Goal: Feedback & Contribution: Submit feedback/report problem

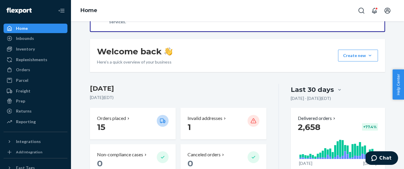
scroll to position [32, 0]
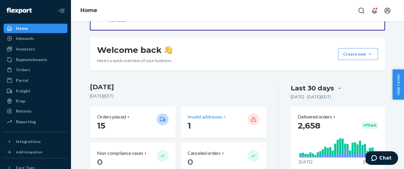
click at [214, 115] on p "Invalid addresses" at bounding box center [204, 116] width 35 height 7
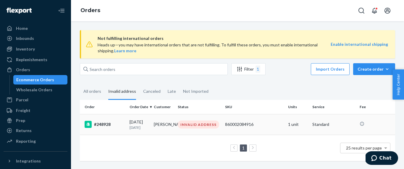
click at [163, 121] on td "[PERSON_NAME]" at bounding box center [163, 124] width 24 height 21
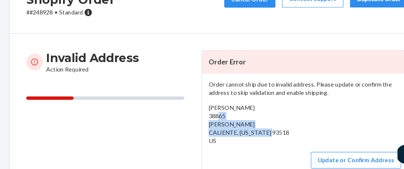
drag, startPoint x: 289, startPoint y: 143, endPoint x: 230, endPoint y: 132, distance: 60.5
click at [230, 132] on div "Order cannot ship due to invalid address. Please update or confirm the address …" at bounding box center [299, 137] width 146 height 72
copy span "[GEOGRAPHIC_DATA][PERSON_NAME][US_STATE]"
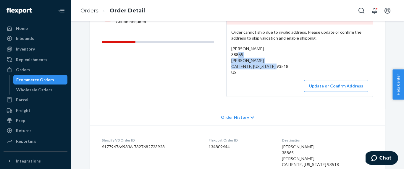
scroll to position [78, 0]
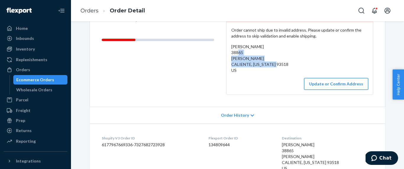
click at [337, 88] on button "Update or Confirm Address" at bounding box center [336, 84] width 64 height 12
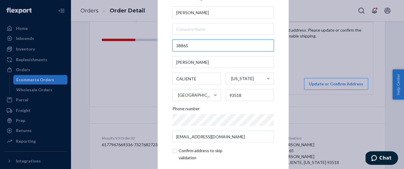
click at [197, 47] on input "38865" at bounding box center [222, 46] width 101 height 12
paste input "[PERSON_NAME] CALIENTE, [US_STATE] 93518"
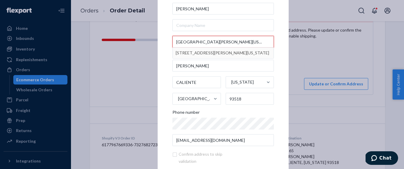
type input "[GEOGRAPHIC_DATA][PERSON_NAME][US_STATE]"
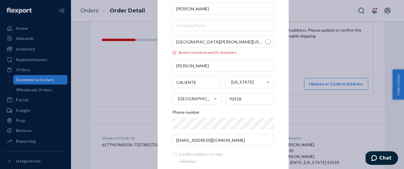
type input "[US_STATE]"
type input "[STREET_ADDRESS][PERSON_NAME]"
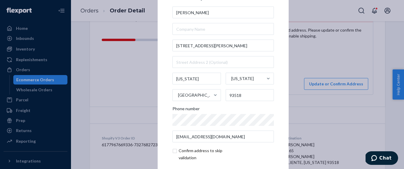
scroll to position [27, 0]
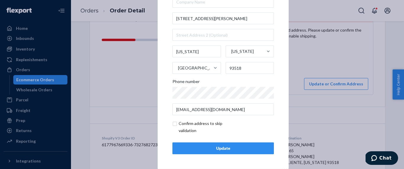
click at [218, 150] on div "Update" at bounding box center [222, 148] width 91 height 6
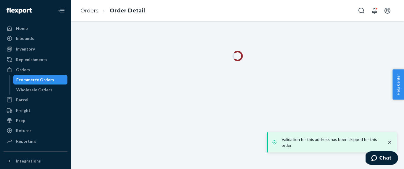
scroll to position [0, 0]
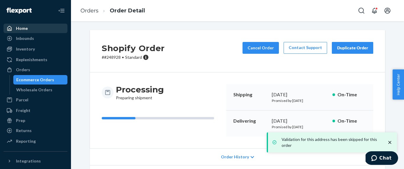
click at [24, 24] on div "Home" at bounding box center [35, 28] width 63 height 8
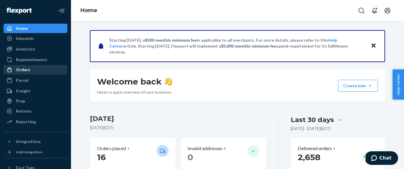
click at [32, 66] on div "Orders" at bounding box center [35, 70] width 63 height 8
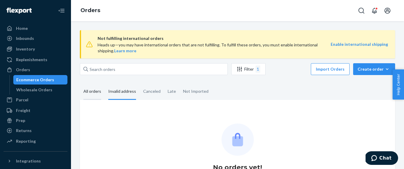
click at [91, 91] on div "All orders" at bounding box center [92, 92] width 18 height 16
click at [80, 84] on input "All orders" at bounding box center [80, 84] width 0 height 0
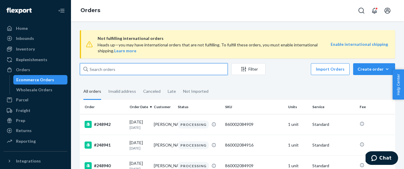
click at [115, 67] on input "text" at bounding box center [154, 69] width 148 height 12
paste input "[PERSON_NAME]"
type input "[PERSON_NAME]"
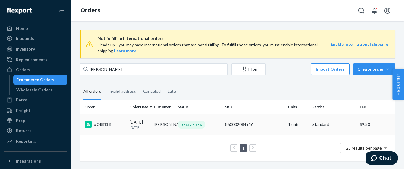
click at [116, 128] on div "#248418" at bounding box center [105, 124] width 40 height 7
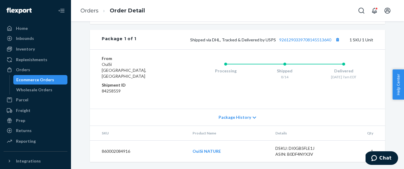
scroll to position [256, 0]
click at [90, 9] on link "Orders" at bounding box center [89, 10] width 18 height 7
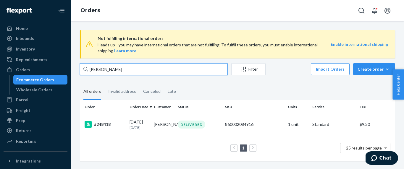
click at [116, 74] on input "[PERSON_NAME]" at bounding box center [154, 69] width 148 height 12
paste input "[PERSON_NAME]"
type input "[PERSON_NAME]"
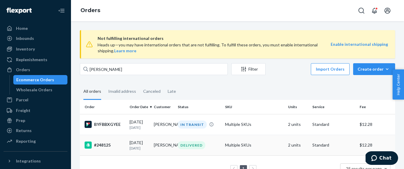
click at [126, 152] on td "#248125" at bounding box center [103, 145] width 47 height 21
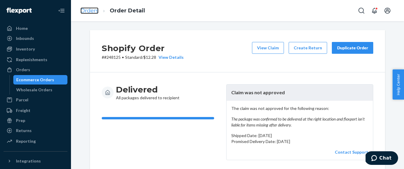
click at [94, 13] on link "Orders" at bounding box center [89, 10] width 18 height 7
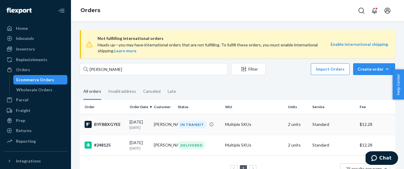
click at [133, 126] on p "[DATE]" at bounding box center [139, 127] width 20 height 5
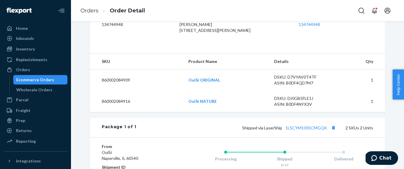
scroll to position [164, 0]
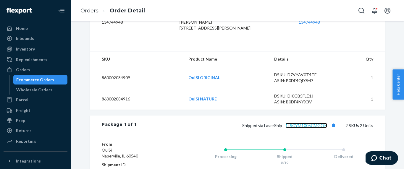
click at [309, 128] on link "1LSCYM1005CMGQK" at bounding box center [306, 125] width 42 height 5
click at [89, 10] on link "Orders" at bounding box center [89, 10] width 18 height 7
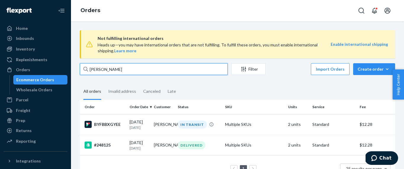
click at [113, 73] on input "[PERSON_NAME]" at bounding box center [154, 69] width 148 height 12
paste input "[PERSON_NAME]"
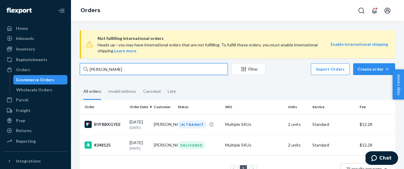
type input "[PERSON_NAME]"
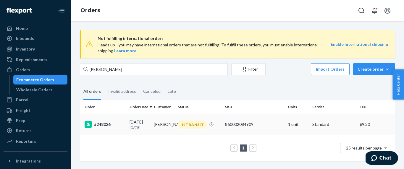
click at [120, 133] on td "#248026" at bounding box center [103, 124] width 47 height 21
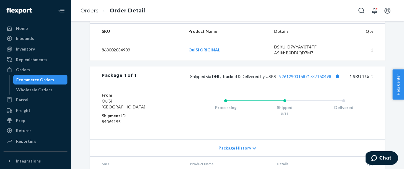
scroll to position [215, 0]
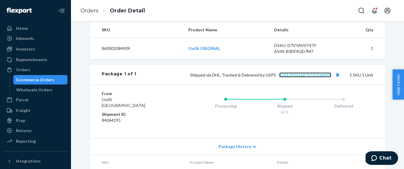
click at [311, 77] on link "9261290316871737160498" at bounding box center [305, 74] width 52 height 5
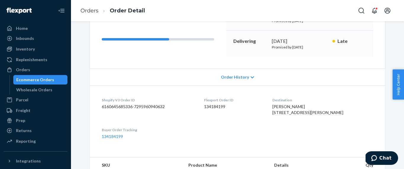
scroll to position [82, 0]
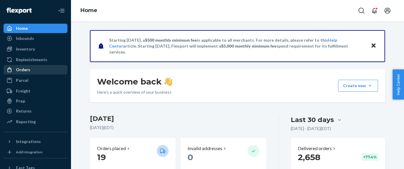
click at [29, 69] on div "Orders" at bounding box center [35, 70] width 63 height 8
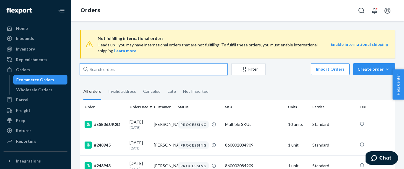
click at [117, 72] on input "text" at bounding box center [154, 69] width 148 height 12
paste input "Erin Spanier"
type input "Erin Spanier"
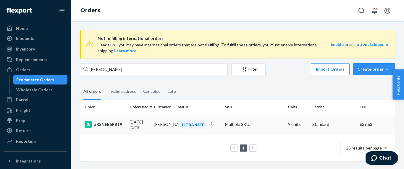
click at [110, 126] on div "#RSNEE6P8T9" at bounding box center [105, 124] width 40 height 7
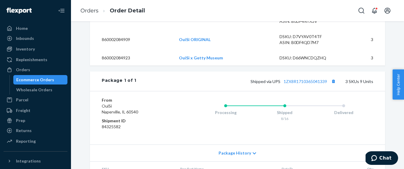
scroll to position [246, 0]
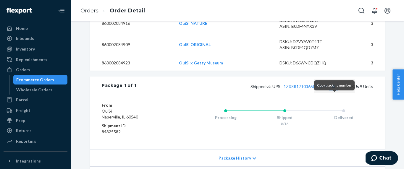
click at [334, 90] on button "Copy tracking number" at bounding box center [333, 86] width 8 height 8
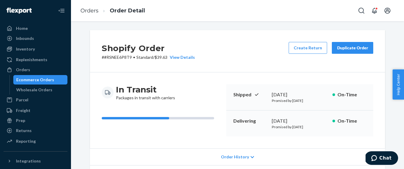
click at [163, 56] on p "# #RSNEE6P8T9 • Standard / $39.63 View Details" at bounding box center [148, 57] width 93 height 6
copy p "39.63"
click at [89, 8] on link "Orders" at bounding box center [89, 10] width 18 height 7
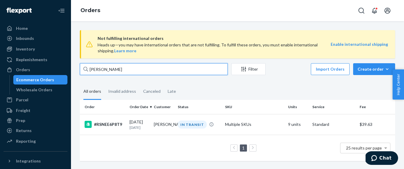
click at [108, 73] on input "Erin Spanier" at bounding box center [154, 69] width 148 height 12
paste input "c Masoncup"
type input "Eric Masoncup"
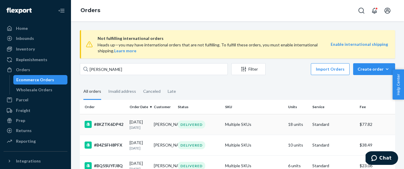
click at [109, 127] on div "#8KZTK6DP42" at bounding box center [105, 124] width 40 height 7
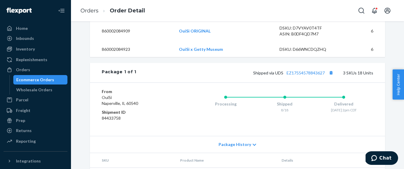
scroll to position [261, 0]
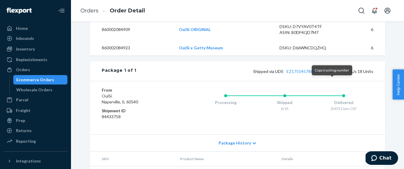
click at [333, 75] on button "Copy tracking number" at bounding box center [331, 71] width 8 height 8
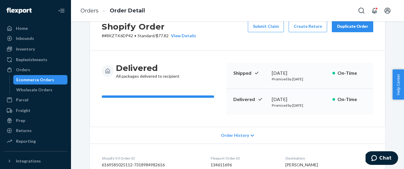
scroll to position [0, 0]
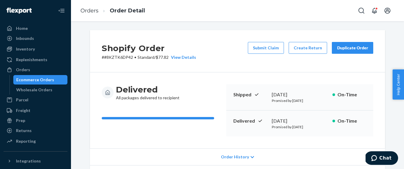
click at [164, 58] on p "# #8KZTK6DP42 • Standard / $77.82 View Details" at bounding box center [149, 57] width 94 height 6
copy p "77.82"
click at [93, 12] on link "Orders" at bounding box center [89, 10] width 18 height 7
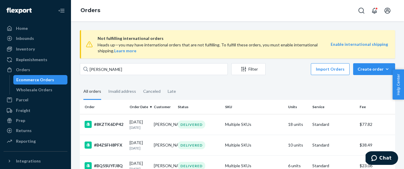
click at [131, 39] on span "Not fulfilling international orders" at bounding box center [214, 38] width 233 height 7
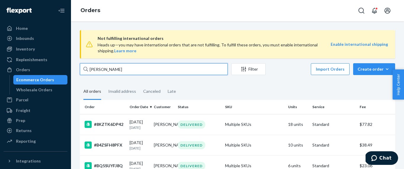
click at [121, 72] on input "Eric Masoncup" at bounding box center [154, 69] width 148 height 12
paste input "Diversions Puzzles & Games"
type input "Diversions Puzzles & Games"
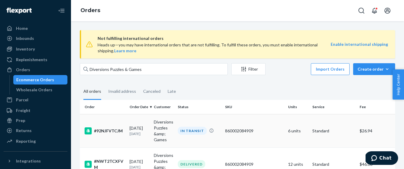
click at [117, 134] on td "#92NJFVTCJM" at bounding box center [103, 130] width 47 height 33
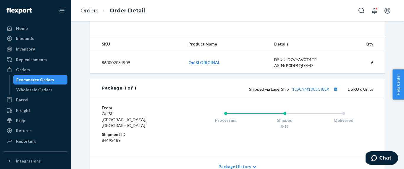
scroll to position [207, 0]
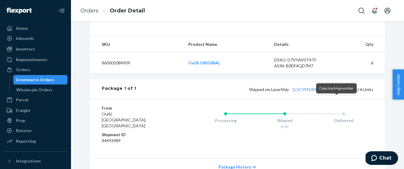
click at [336, 93] on button "Copy tracking number" at bounding box center [335, 89] width 8 height 8
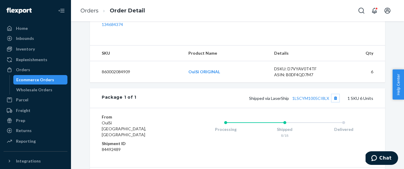
scroll to position [200, 0]
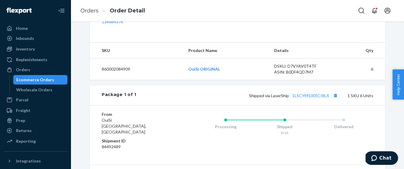
click at [281, 98] on span "Shipped via LaserShip 1LSCYM1005CI8LX" at bounding box center [294, 95] width 90 height 5
copy span "LaserShip"
click at [94, 12] on link "Orders" at bounding box center [89, 10] width 18 height 7
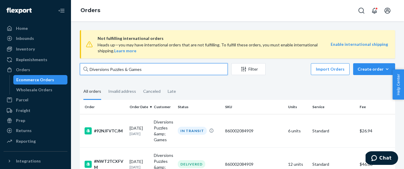
click at [119, 73] on input "Diversions Puzzles & Games" at bounding box center [154, 69] width 148 height 12
paste input "Jacob Thull"
type input "Jacob Thull"
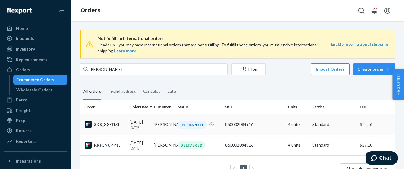
click at [106, 129] on td "SKB_XX-TLG" at bounding box center [103, 124] width 47 height 21
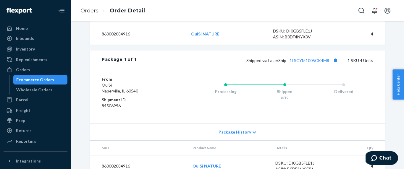
scroll to position [212, 0]
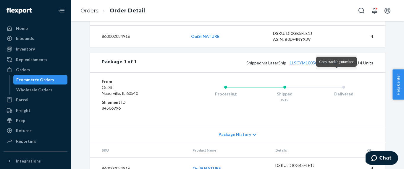
click at [336, 66] on button "Copy tracking number" at bounding box center [335, 63] width 8 height 8
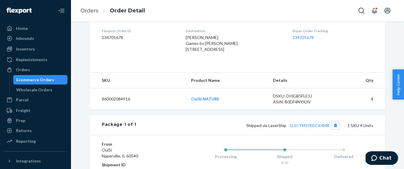
scroll to position [83, 0]
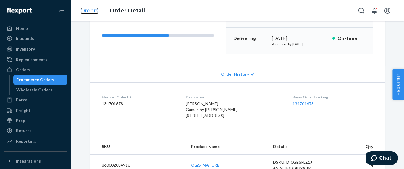
click at [88, 10] on link "Orders" at bounding box center [89, 10] width 18 height 7
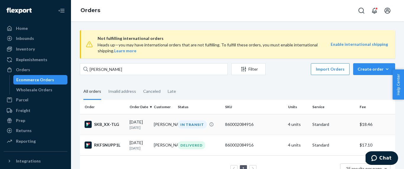
click at [120, 124] on div "SKB_XX-TLG" at bounding box center [105, 124] width 40 height 7
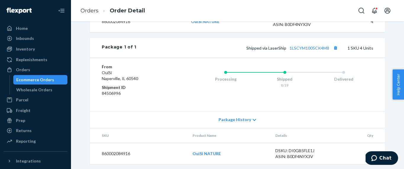
scroll to position [241, 0]
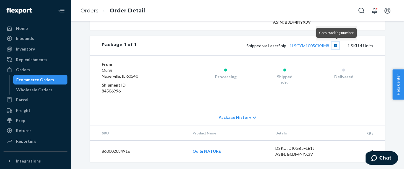
click at [334, 44] on button "Copy tracking number" at bounding box center [335, 46] width 8 height 8
click at [336, 46] on button "Copy tracking number" at bounding box center [335, 46] width 8 height 8
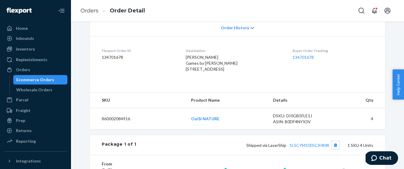
scroll to position [129, 0]
click at [280, 147] on span "Shipped via LaserShip 1LSCYM1005CK4M8" at bounding box center [292, 144] width 93 height 5
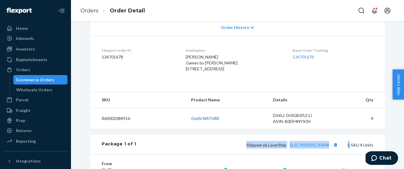
click at [280, 147] on span "Shipped via LaserShip 1LSCYM1005CK4M8" at bounding box center [292, 144] width 93 height 5
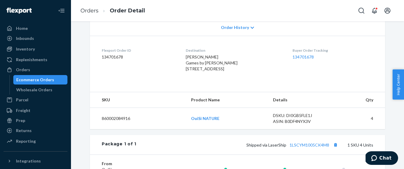
click at [280, 147] on span "Shipped via LaserShip 1LSCYM1005CK4M8" at bounding box center [292, 144] width 93 height 5
click at [208, 57] on span "Jacob Thull Games by James 1930 Southdale Ctr Edina, MN 55435-7045 US" at bounding box center [212, 62] width 52 height 17
copy span "Jacob Thull"
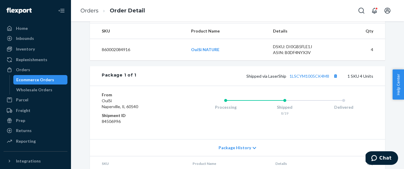
scroll to position [206, 0]
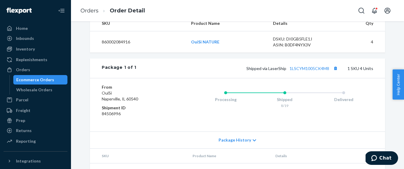
click at [281, 72] on div "Shipped via LaserShip 1LSCYM1005CK4M8 1 SKU 4 Units" at bounding box center [254, 68] width 237 height 8
click at [280, 71] on span "Shipped via LaserShip 1LSCYM1005CK4M8" at bounding box center [292, 68] width 93 height 5
copy span "LaserShip"
click at [41, 85] on link "Wholesale Orders" at bounding box center [40, 89] width 54 height 9
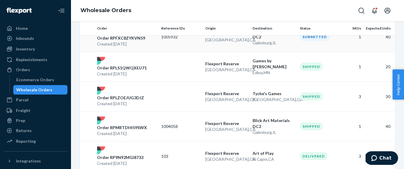
scroll to position [75, 0]
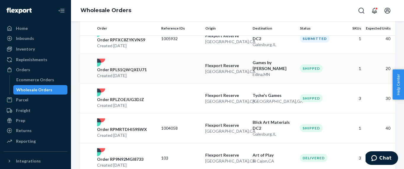
click at [154, 72] on div "Order RPLS1QWQXEU71 Created Aug 18, 2025" at bounding box center [127, 69] width 64 height 20
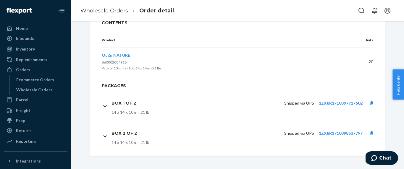
scroll to position [169, 0]
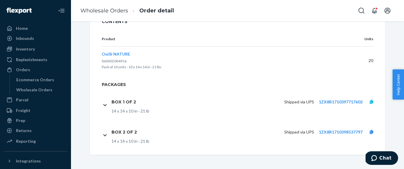
click at [372, 102] on icon at bounding box center [371, 102] width 4 height 4
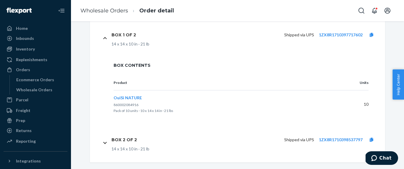
scroll to position [244, 0]
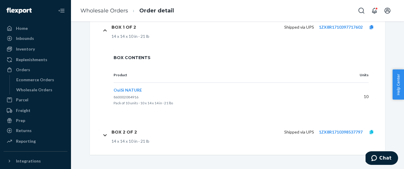
click at [374, 132] on link at bounding box center [371, 132] width 18 height 6
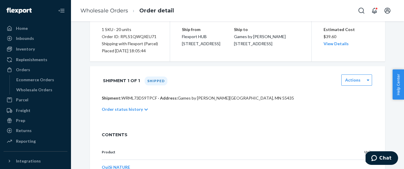
scroll to position [0, 0]
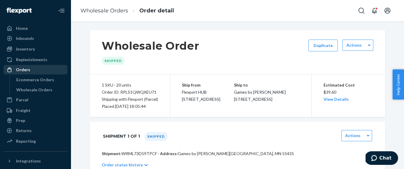
click at [26, 69] on div "Orders" at bounding box center [23, 70] width 14 height 6
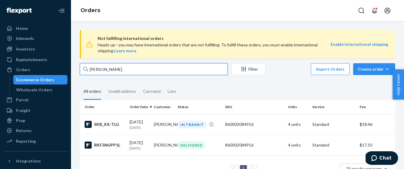
click at [130, 72] on input "Jacob Thull" at bounding box center [154, 69] width 148 height 12
paste input "Gretchen West"
type input "Gretchen West"
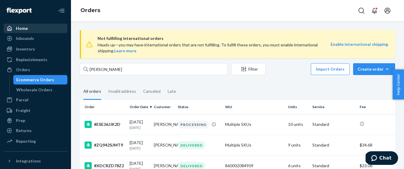
click at [29, 30] on div "Home" at bounding box center [35, 28] width 63 height 8
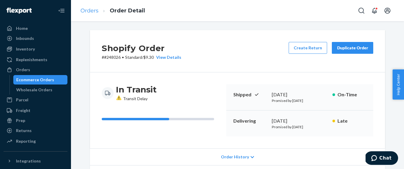
scroll to position [82, 0]
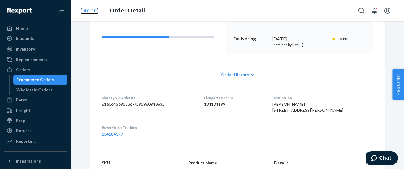
click at [92, 14] on link "Orders" at bounding box center [89, 10] width 18 height 7
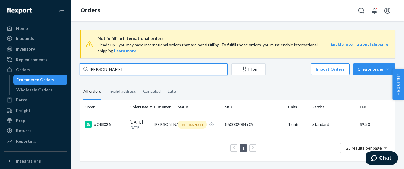
click at [111, 71] on input "[PERSON_NAME]" at bounding box center [154, 69] width 148 height 12
paste input "Melissa Mill"
type input "Melissa Miller"
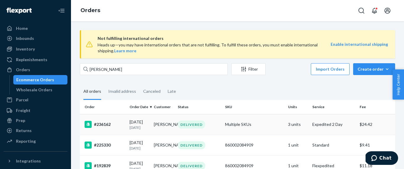
click at [131, 129] on p "8 months ago" at bounding box center [139, 127] width 20 height 5
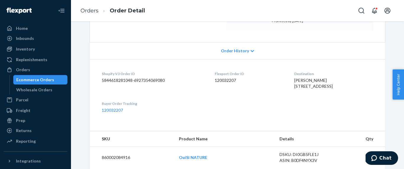
scroll to position [106, 0]
click at [305, 88] on span "Melissa Miller 560 Victory Cir Ballston Spa, NY 12020-2312 US" at bounding box center [313, 83] width 38 height 11
copy span "560 Victory Cir"
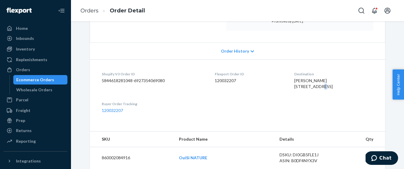
scroll to position [0, 0]
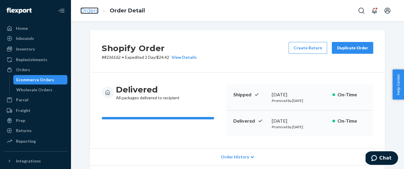
click at [92, 12] on link "Orders" at bounding box center [89, 10] width 18 height 7
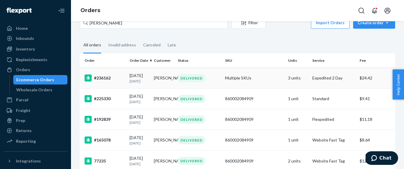
scroll to position [54, 0]
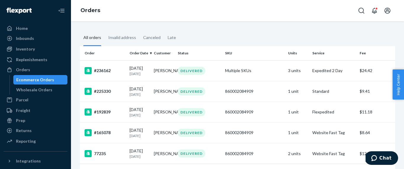
click at [94, 38] on div "All orders" at bounding box center [92, 38] width 18 height 16
click at [80, 30] on input "All orders" at bounding box center [80, 30] width 0 height 0
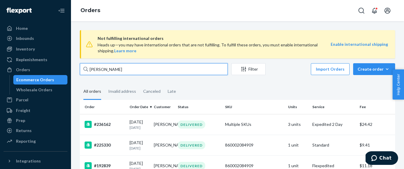
click at [117, 72] on input "Melissa Miller" at bounding box center [154, 69] width 148 height 12
paste input "Barbara Wheatley, 4650 Old Dillard Rd, Eugene Oregon 97405, United States"
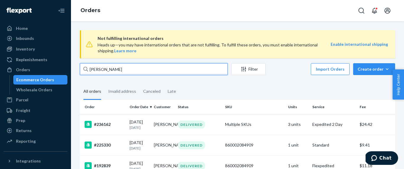
type input "Barbara Wheatley, 4650 Old Dillard Rd, Eugene Oregon 97405, United States"
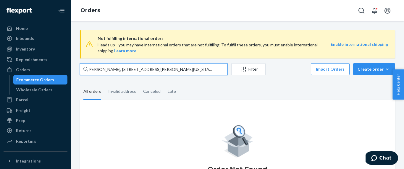
click at [117, 72] on input "Barbara Wheatley, 4650 Old Dillard Rd, Eugene Oregon 97405, United States" at bounding box center [154, 69] width 148 height 12
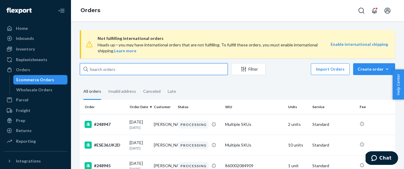
click at [109, 70] on input "text" at bounding box center [154, 69] width 148 height 12
paste input "Barbara Wheatley"
type input "Barbara Wheatley"
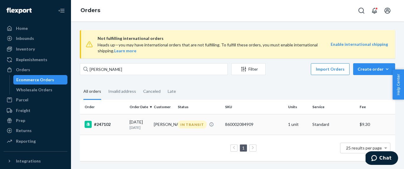
click at [126, 128] on td "#247102" at bounding box center [103, 124] width 47 height 21
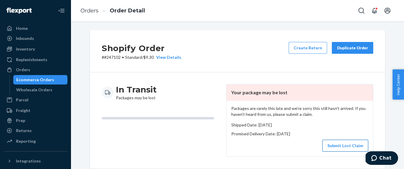
click at [339, 140] on button "Submit Lost Claim" at bounding box center [345, 146] width 46 height 12
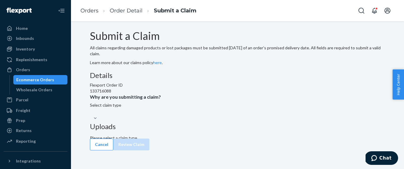
scroll to position [20, 0]
click at [197, 115] on div "Select claim type" at bounding box center [237, 108] width 295 height 13
click at [90, 115] on input "Why are you submitting a claim? Select claim type" at bounding box center [90, 112] width 1 height 6
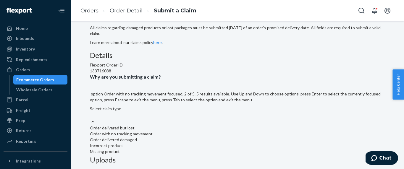
click at [206, 131] on div "Order with no tracking movement" at bounding box center [237, 134] width 295 height 6
click at [90, 112] on input "Why are you submitting a claim? option Order with no tracking movement focused,…" at bounding box center [90, 115] width 1 height 6
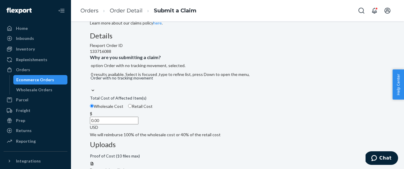
scroll to position [69, 0]
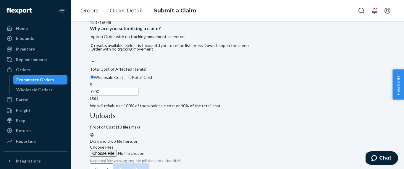
click at [138, 95] on input "0.00" at bounding box center [114, 92] width 48 height 8
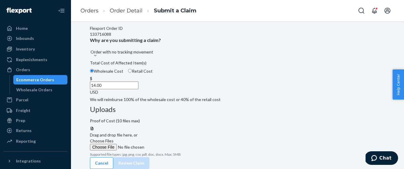
type input "14.00"
click at [113, 138] on span "Choose Files" at bounding box center [102, 140] width 24 height 5
click at [170, 144] on input "Choose Files" at bounding box center [130, 147] width 80 height 7
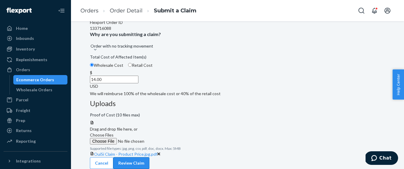
click at [149, 157] on button "Review Claim" at bounding box center [131, 163] width 36 height 12
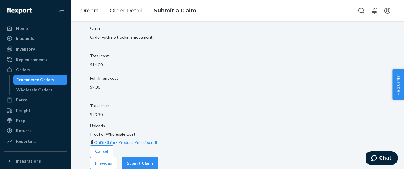
scroll to position [57, 0]
click at [158, 157] on button "Submit Claim" at bounding box center [140, 163] width 36 height 12
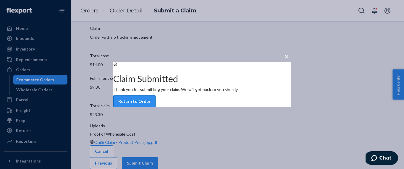
click at [155, 107] on button "Return to Order" at bounding box center [134, 101] width 42 height 12
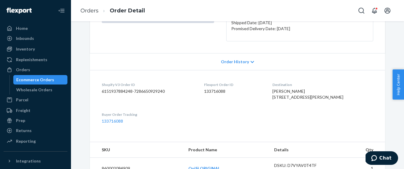
scroll to position [87, 0]
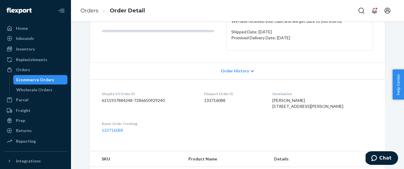
drag, startPoint x: 339, startPoint y: 113, endPoint x: 287, endPoint y: 108, distance: 51.7
click at [287, 108] on dl "Shopify V3 Order ID 6151937884248-7286650929240 Flexport Order ID 133716088 Des…" at bounding box center [237, 112] width 295 height 66
copy span "4650 Old Dillard Rd Eugene, OR 97405-4428"
click at [86, 7] on link "Orders" at bounding box center [89, 10] width 18 height 7
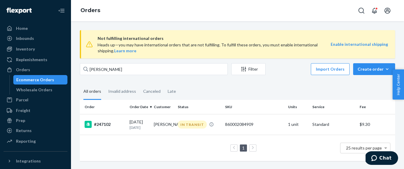
click at [107, 35] on span "Not fulfilling international orders" at bounding box center [214, 38] width 233 height 7
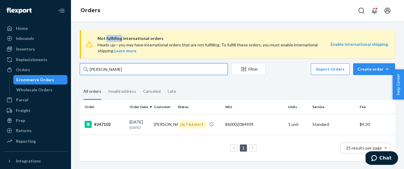
click at [111, 70] on input "Barbara Wheatley" at bounding box center [154, 69] width 148 height 12
click at [130, 70] on input "Barbara Wheatley" at bounding box center [154, 69] width 148 height 12
click at [115, 69] on input "Barbara Wheatley" at bounding box center [154, 69] width 148 height 12
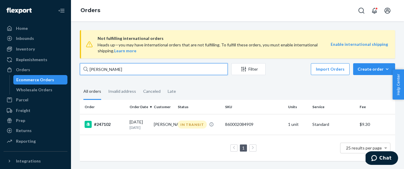
paste input "alicia evangelista"
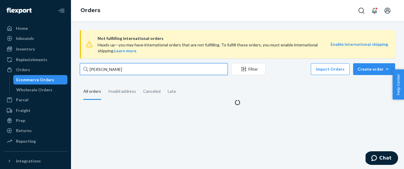
type input "alicia evangelista"
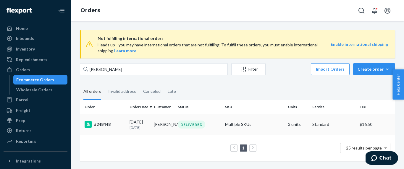
click at [144, 126] on p "[DATE]" at bounding box center [139, 127] width 20 height 5
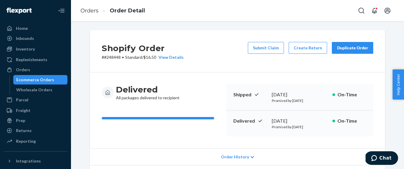
click at [358, 50] on div "Duplicate Order" at bounding box center [352, 48] width 31 height 6
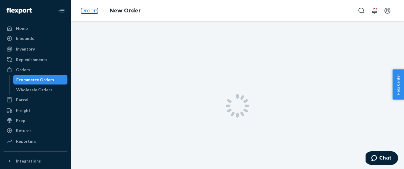
click at [92, 10] on link "Orders" at bounding box center [89, 10] width 18 height 7
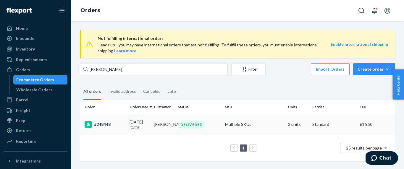
click at [134, 124] on div "08/14/2025 6 days ago" at bounding box center [139, 124] width 20 height 11
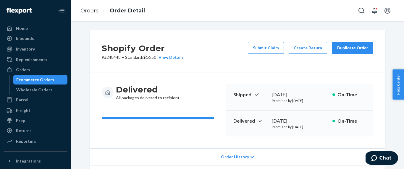
click at [365, 47] on div "Duplicate Order" at bounding box center [352, 48] width 31 height 6
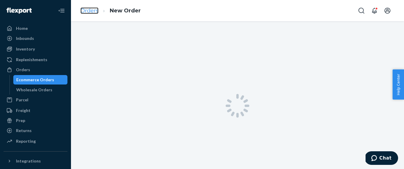
click at [93, 11] on link "Orders" at bounding box center [89, 10] width 18 height 7
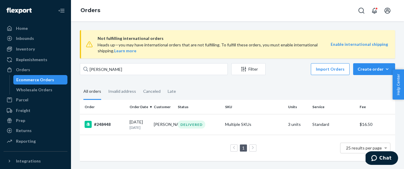
click at [108, 37] on span "Not fulfilling international orders" at bounding box center [214, 38] width 233 height 7
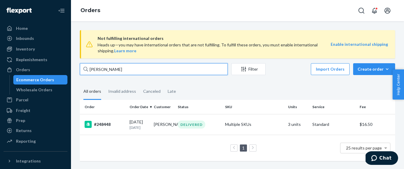
click at [119, 70] on input "alicia evangelista" at bounding box center [154, 69] width 148 height 12
paste input "248939"
type input "248939"
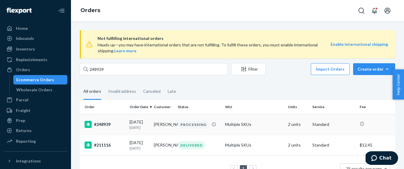
click at [128, 128] on td "08/20/2025 Today" at bounding box center [139, 124] width 24 height 21
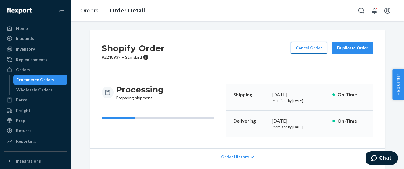
click at [315, 49] on button "Cancel Order" at bounding box center [309, 48] width 36 height 12
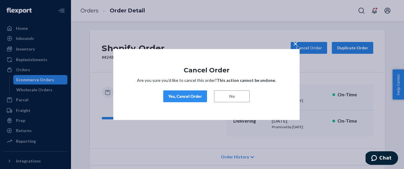
click at [187, 95] on div "Yes, Cancel Order" at bounding box center [185, 96] width 34 height 6
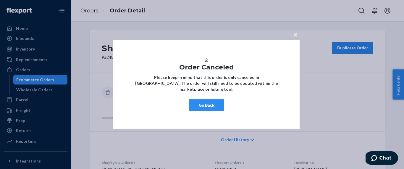
click at [204, 110] on button "Go Back" at bounding box center [206, 105] width 35 height 12
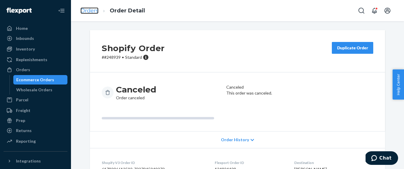
click at [89, 12] on link "Orders" at bounding box center [89, 10] width 18 height 7
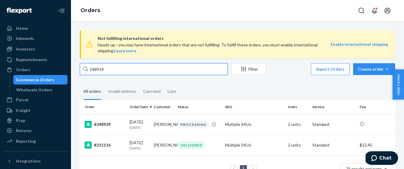
click at [107, 68] on input "248939" at bounding box center [154, 69] width 148 height 12
paste input "Tara Pinkler"
type input "Tara Pinkler"
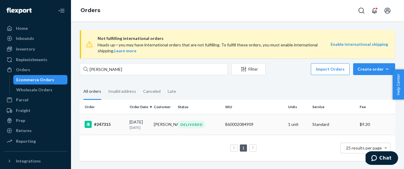
click at [113, 131] on td "#247315" at bounding box center [103, 124] width 47 height 21
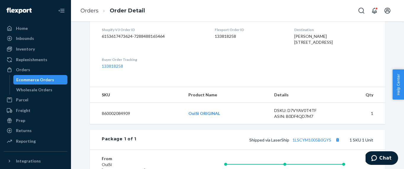
scroll to position [152, 0]
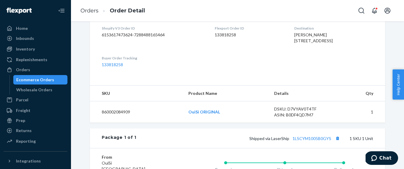
drag, startPoint x: 340, startPoint y: 48, endPoint x: 282, endPoint y: 40, distance: 58.7
click at [282, 40] on dl "Shopify V3 Order ID 6153617473624-7288488165464 Flexport Order ID 133818258 Des…" at bounding box center [237, 47] width 295 height 66
copy span "4309 Rolling Brook Way Ellicott City, MD 21043-5556"
click at [92, 11] on link "Orders" at bounding box center [89, 10] width 18 height 7
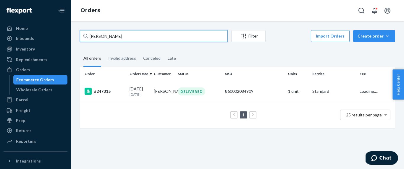
click at [128, 36] on input "Tara Pinkler" at bounding box center [154, 36] width 148 height 12
paste input "248923"
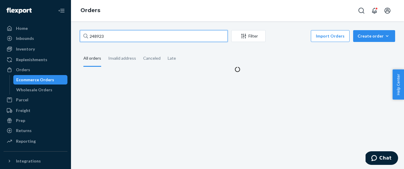
click at [115, 38] on input "248923" at bounding box center [154, 36] width 148 height 12
type input "248923"
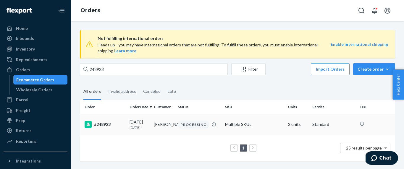
click at [121, 121] on div "#248923" at bounding box center [105, 124] width 40 height 7
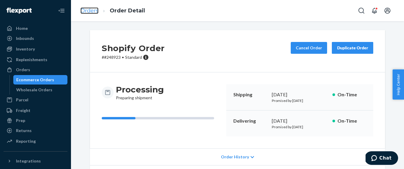
click at [85, 13] on link "Orders" at bounding box center [89, 10] width 18 height 7
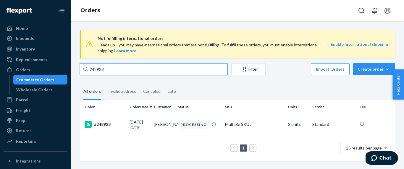
click at [114, 72] on input "248923" at bounding box center [154, 69] width 148 height 12
paste input "Vicki Hart"
type input "Vicki Hart"
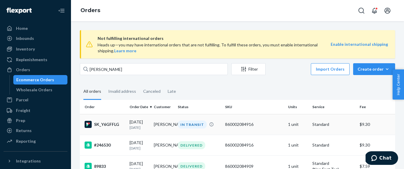
click at [107, 123] on div "SK_Y6GFFLG" at bounding box center [105, 124] width 40 height 7
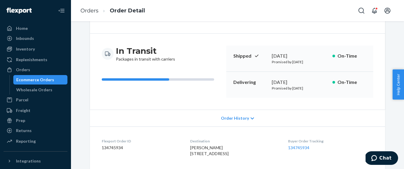
scroll to position [3, 0]
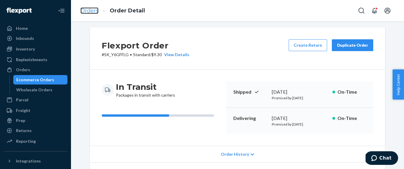
click at [90, 9] on link "Orders" at bounding box center [89, 10] width 18 height 7
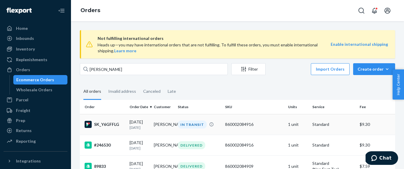
click at [150, 129] on td "08/19/2025 1 day ago" at bounding box center [139, 124] width 24 height 21
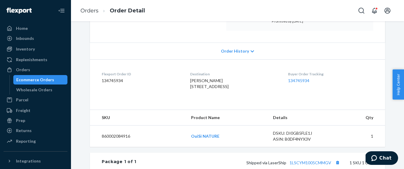
scroll to position [108, 0]
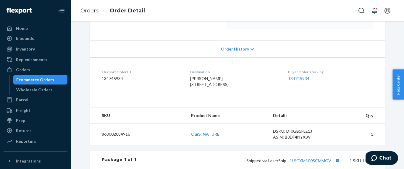
drag, startPoint x: 236, startPoint y: 91, endPoint x: 184, endPoint y: 87, distance: 51.3
click at [184, 87] on dl "Flexport Order ID 134745934 Destination Vicki Hart 820 Whispering Pine Rd Winde…" at bounding box center [237, 79] width 295 height 44
copy span "820 Whispering Pine Rd Winder, GA 30680-3736"
click at [245, 115] on div "Flexport Order # SK_Y6GFFLG • Standard / $9.30 View Details Create Return Dupli…" at bounding box center [237, 33] width 295 height 223
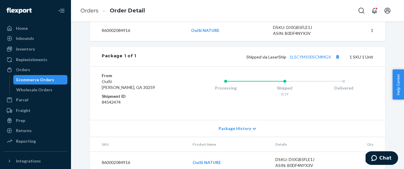
scroll to position [235, 0]
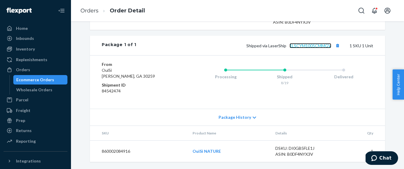
click at [317, 47] on link "1LSCYM1005CMMGV" at bounding box center [310, 45] width 42 height 5
click at [93, 12] on link "Orders" at bounding box center [89, 10] width 18 height 7
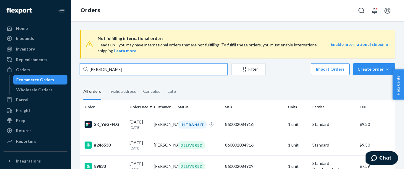
click at [116, 73] on input "Vicki Hart" at bounding box center [154, 69] width 148 height 12
paste input "DOLORES LIVINGSTON"
type input "DOLORES LIVINGSTON"
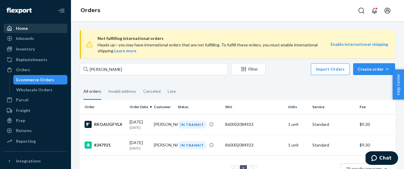
click at [37, 27] on div "Home" at bounding box center [35, 28] width 63 height 8
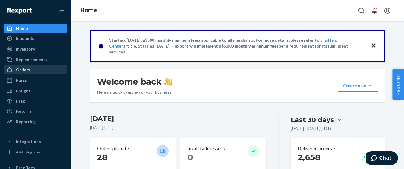
click at [37, 70] on div "Orders" at bounding box center [35, 70] width 63 height 8
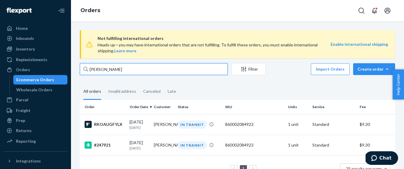
click at [131, 70] on input "DOLORES LIVINGSTON" at bounding box center [154, 69] width 148 height 12
paste input "Joanne Lund"
type input "Joanne Lund"
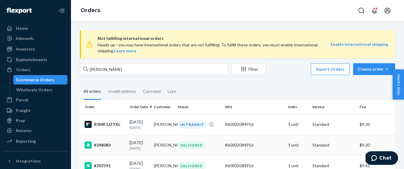
click at [114, 145] on div "#248083" at bounding box center [105, 145] width 40 height 7
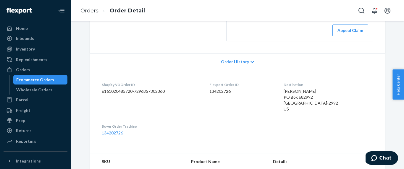
scroll to position [124, 0]
click at [308, 91] on span "Joanne Lund PO Box 682992 Franklin, TN 37068-2992 US" at bounding box center [310, 100] width 54 height 23
copy span "Joanne Lund"
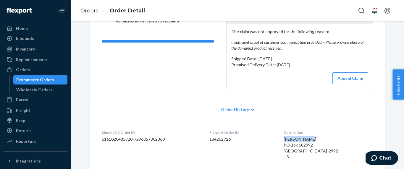
scroll to position [0, 0]
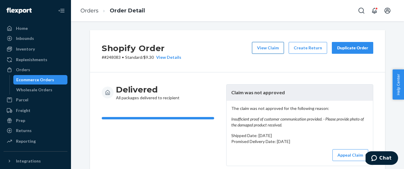
click at [269, 48] on button "View Claim" at bounding box center [268, 48] width 32 height 12
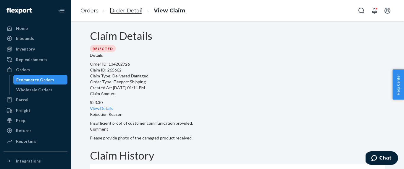
click at [128, 13] on link "Order Detail" at bounding box center [126, 10] width 33 height 7
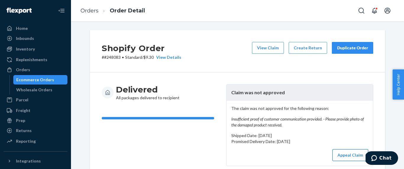
click at [351, 155] on button "Appeal Claim" at bounding box center [350, 155] width 36 height 12
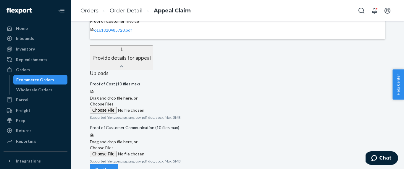
scroll to position [150, 0]
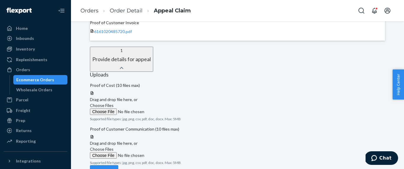
click at [113, 103] on span "Choose Files" at bounding box center [102, 105] width 24 height 5
click at [170, 108] on input "Choose Files" at bounding box center [130, 111] width 80 height 7
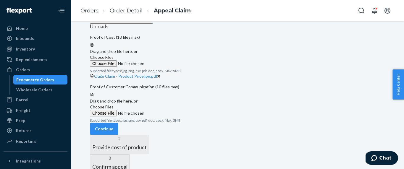
scroll to position [229, 0]
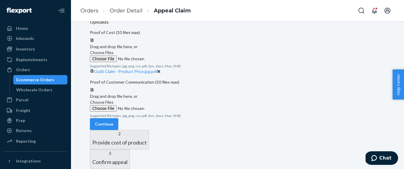
click at [113, 105] on span "Choose Files" at bounding box center [102, 102] width 24 height 5
click at [170, 112] on input "Choose Files" at bounding box center [130, 108] width 80 height 7
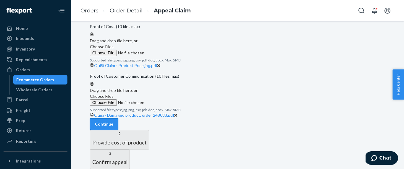
scroll to position [295, 0]
click at [118, 118] on button "Continue" at bounding box center [104, 124] width 28 height 12
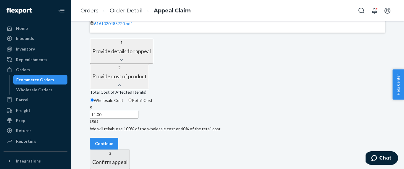
scroll to position [140, 0]
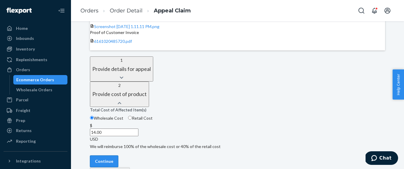
click at [118, 155] on button "Continue" at bounding box center [104, 161] width 28 height 12
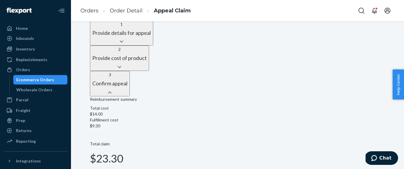
scroll to position [183, 0]
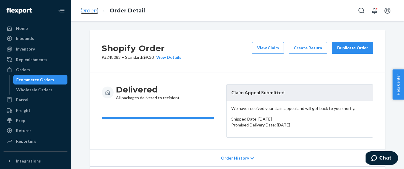
click at [96, 11] on link "Orders" at bounding box center [89, 10] width 18 height 7
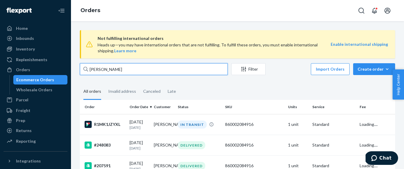
click at [123, 70] on input "Joanne Lund" at bounding box center [154, 69] width 148 height 12
paste input "Ann O'Neill"
type input "Ann O'Neill"
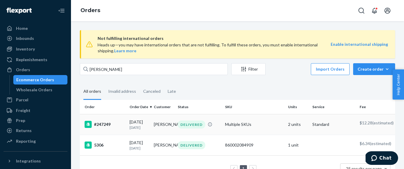
click at [119, 127] on div "#247249" at bounding box center [105, 124] width 40 height 7
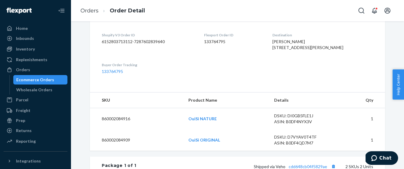
scroll to position [176, 0]
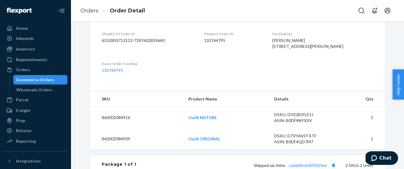
click at [302, 44] on span "Ann O'Neill 142 Siebert Rd Pittsburgh, PA 15237-3735 US" at bounding box center [307, 43] width 71 height 11
click at [305, 41] on span "Ann O'Neill 142 Siebert Rd Pittsburgh, PA 15237-3735 US" at bounding box center [307, 43] width 71 height 11
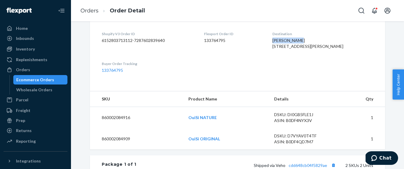
click at [306, 40] on span "Ann O'Neill 142 Siebert Rd Pittsburgh, PA 15237-3735 US" at bounding box center [307, 43] width 71 height 11
click at [312, 42] on div "Ann O'Neill 142 Siebert Rd Pittsburgh, PA 15237-3735 US" at bounding box center [322, 44] width 101 height 12
click at [293, 38] on div "Destination Ann O'Neill 142 Siebert Rd Pittsburgh, PA 15237-3735 US" at bounding box center [322, 41] width 101 height 20
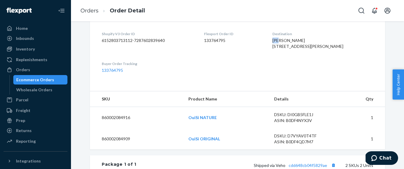
copy span "Ann"
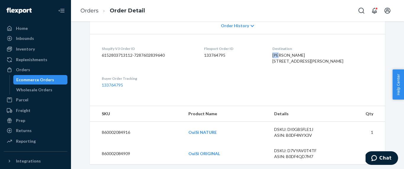
scroll to position [174, 0]
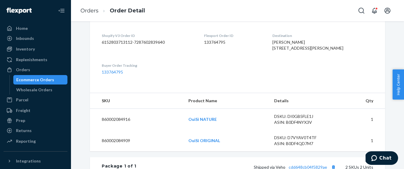
click at [311, 41] on div "Ann O'Neill 142 Siebert Rd Pittsburgh, PA 15237-3735 US" at bounding box center [322, 45] width 101 height 12
copy span "Ann O'Neill"
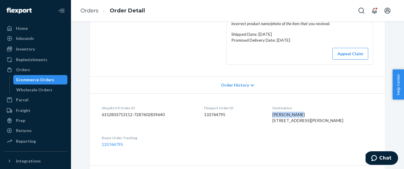
scroll to position [0, 0]
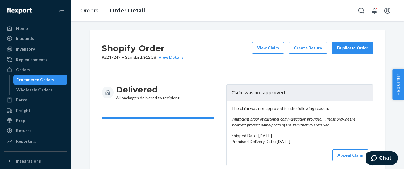
click at [114, 57] on p "# #247249 • Standard / $12.28 View Details" at bounding box center [143, 57] width 82 height 6
copy p "247249"
click at [356, 155] on button "Appeal Claim" at bounding box center [350, 155] width 36 height 12
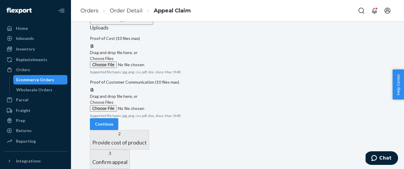
scroll to position [198, 0]
click at [170, 56] on label "Choose Files" at bounding box center [130, 62] width 80 height 12
click at [170, 61] on input "Choose Files" at bounding box center [130, 64] width 80 height 7
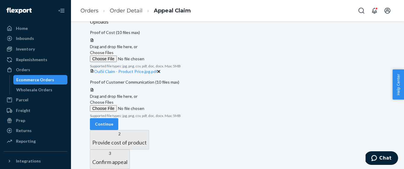
scroll to position [272, 0]
click at [170, 99] on label "Choose Files" at bounding box center [130, 105] width 80 height 12
click at [170, 105] on input "Choose Files" at bounding box center [130, 108] width 80 height 7
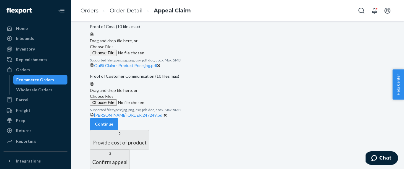
scroll to position [295, 0]
click at [118, 118] on button "Continue" at bounding box center [104, 124] width 28 height 12
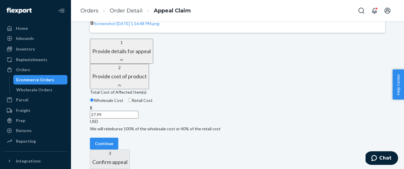
scroll to position [140, 0]
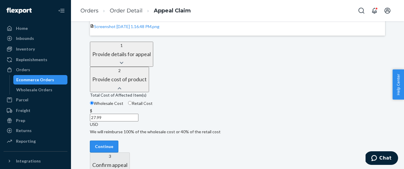
click at [118, 141] on button "Continue" at bounding box center [104, 147] width 28 height 12
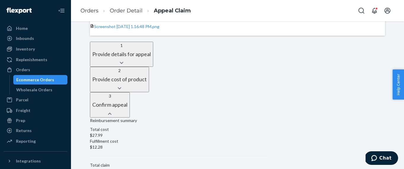
scroll to position [183, 0]
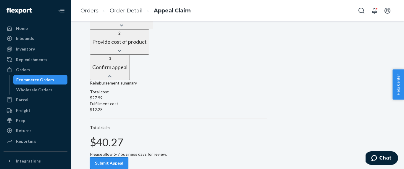
click at [128, 157] on button "Submit Appeal" at bounding box center [109, 163] width 38 height 12
